Goal: Task Accomplishment & Management: Use online tool/utility

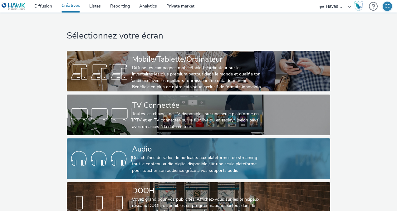
click at [111, 141] on link "Audio Des chaînes de radio, de podcasts aux plateformes de streaming: tout le c…" at bounding box center [198, 158] width 263 height 41
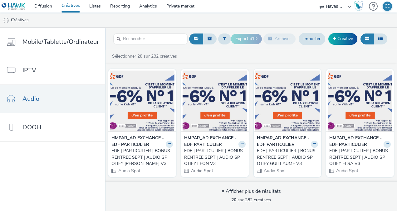
click at [70, 7] on link "Créatives" at bounding box center [71, 6] width 28 height 12
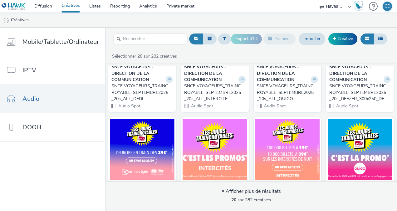
scroll to position [421, 0]
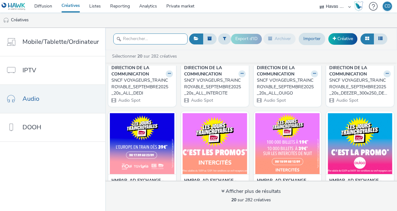
click at [167, 36] on input "text" at bounding box center [150, 38] width 74 height 11
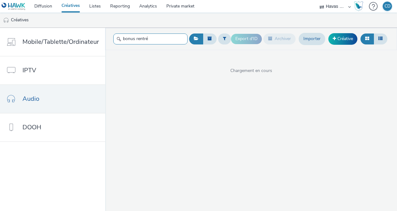
type input "bonus rentrée"
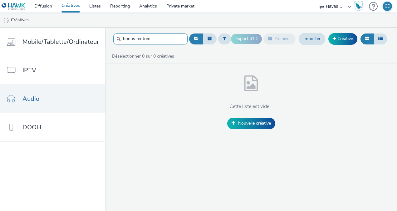
click at [167, 36] on input "bonus rentrée" at bounding box center [150, 38] width 74 height 11
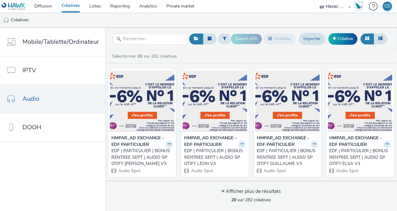
click at [187, 24] on ul "Créatives" at bounding box center [198, 19] width 397 height 15
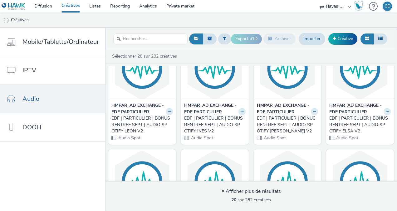
scroll to position [146, 0]
click at [136, 37] on input "text" at bounding box center [150, 38] width 74 height 11
type input "v"
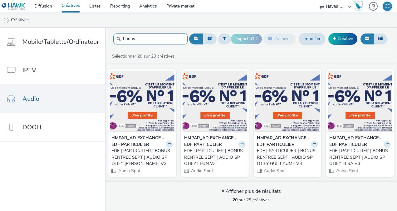
type input "bonus"
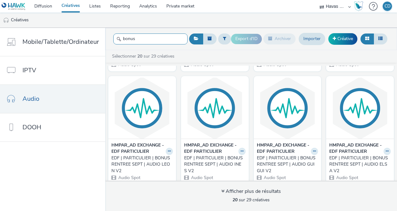
scroll to position [219, 0]
click at [168, 151] on icon at bounding box center [169, 151] width 3 height 4
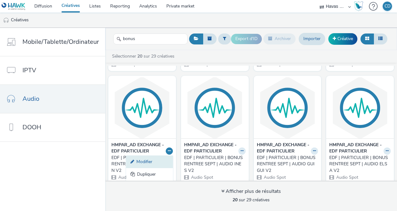
click at [156, 159] on link "Modifier" at bounding box center [149, 161] width 47 height 12
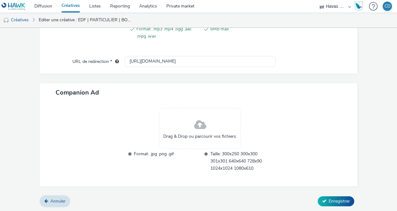
scroll to position [207, 0]
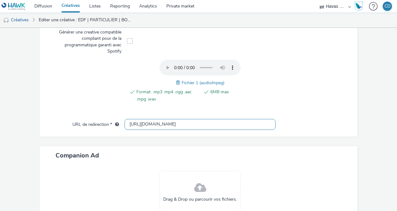
click at [214, 126] on input "https://particulier.edf.fr/fr/accueil/electricite-gaz.html" at bounding box center [200, 124] width 151 height 11
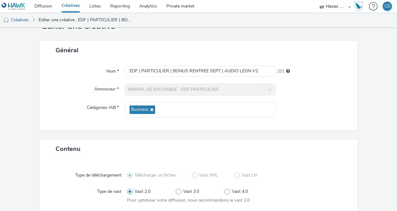
scroll to position [1, 0]
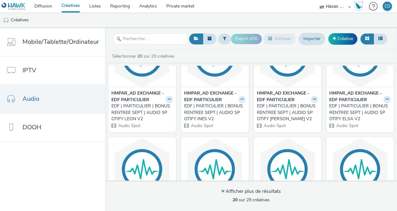
scroll to position [157, 0]
click at [168, 97] on icon at bounding box center [169, 99] width 3 height 4
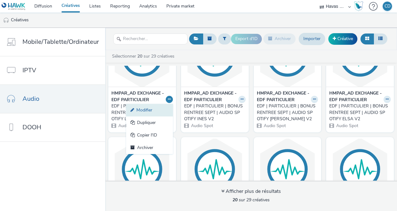
click at [152, 113] on link "Modifier" at bounding box center [149, 110] width 47 height 12
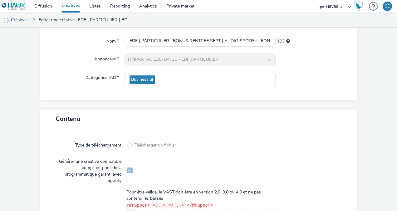
scroll to position [41, 0]
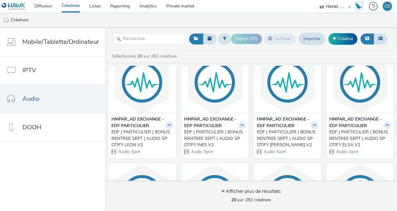
scroll to position [132, 0]
click at [139, 37] on input "text" at bounding box center [150, 38] width 74 height 11
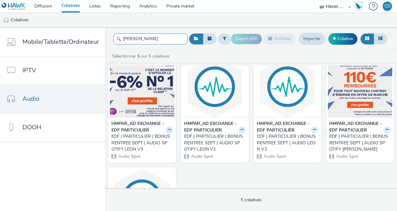
scroll to position [14, 0]
type input "leon"
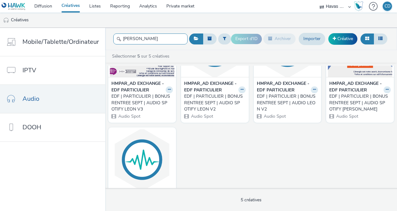
scroll to position [55, 0]
click at [282, 88] on strong "HMPAR_AD EXCHANGE - EDF PARTICULIER" at bounding box center [283, 86] width 53 height 13
click at [311, 89] on button at bounding box center [314, 89] width 7 height 7
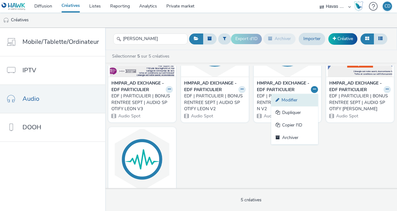
click at [287, 100] on link "Modifier" at bounding box center [295, 100] width 47 height 12
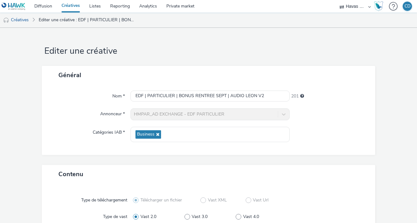
click at [70, 9] on link "Créatives" at bounding box center [71, 6] width 28 height 12
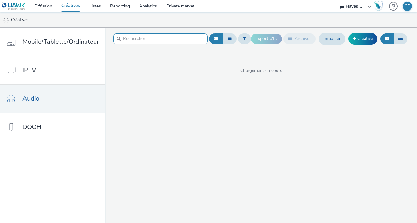
click at [177, 43] on input "text" at bounding box center [160, 38] width 94 height 11
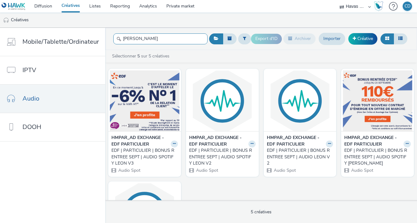
type input "leon"
click at [309, 157] on div "EDF | PARTICULIER | BONUS RENTREE SEPT | AUDIO LEON V2" at bounding box center [299, 156] width 64 height 19
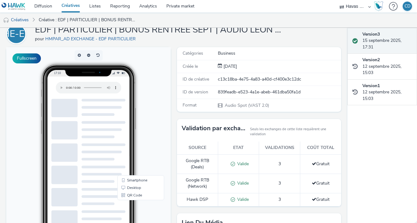
scroll to position [27, 0]
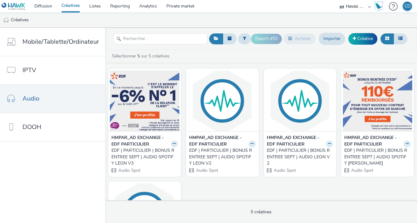
click at [328, 145] on icon at bounding box center [329, 144] width 3 height 4
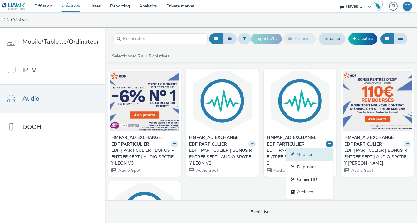
click at [322, 154] on link "Modifier" at bounding box center [310, 154] width 47 height 12
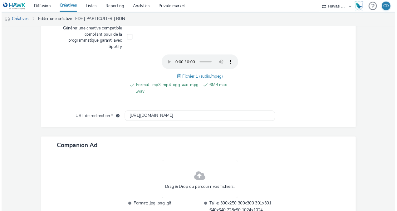
scroll to position [216, 0]
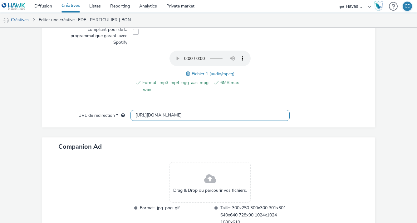
click at [171, 114] on input "https://particulier.edf.fr/fr/accueil/electricite-gaz.html" at bounding box center [210, 115] width 159 height 11
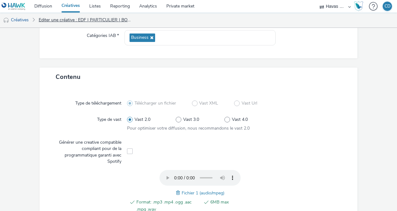
scroll to position [97, 0]
click at [67, 8] on link "Créatives" at bounding box center [71, 6] width 28 height 12
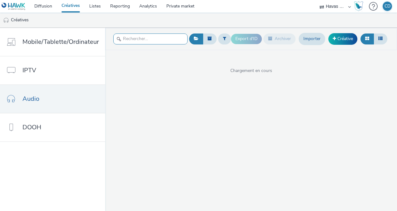
click at [133, 36] on input "text" at bounding box center [150, 38] width 74 height 11
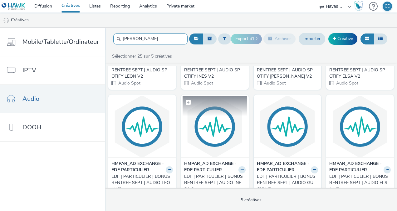
scroll to position [196, 0]
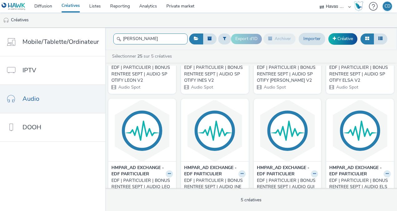
click at [152, 33] on input "leon" at bounding box center [150, 38] width 74 height 11
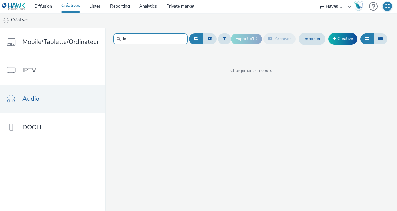
type input "l"
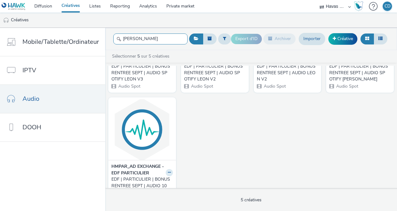
scroll to position [0, 0]
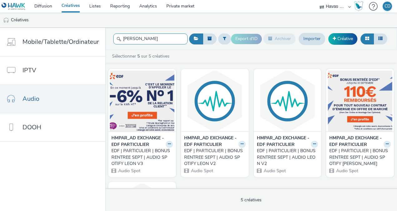
type input "LEON"
click at [168, 145] on icon at bounding box center [169, 144] width 3 height 4
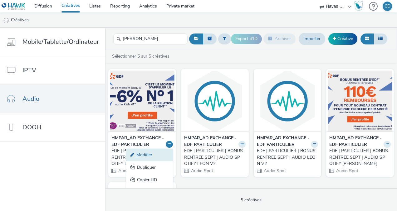
click at [152, 155] on link "Modifier" at bounding box center [149, 154] width 47 height 12
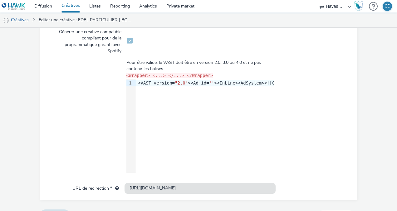
scroll to position [199, 0]
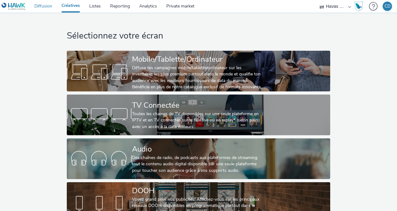
click at [42, 8] on link "Diffusion" at bounding box center [43, 6] width 27 height 12
